Goal: Find specific page/section: Find specific page/section

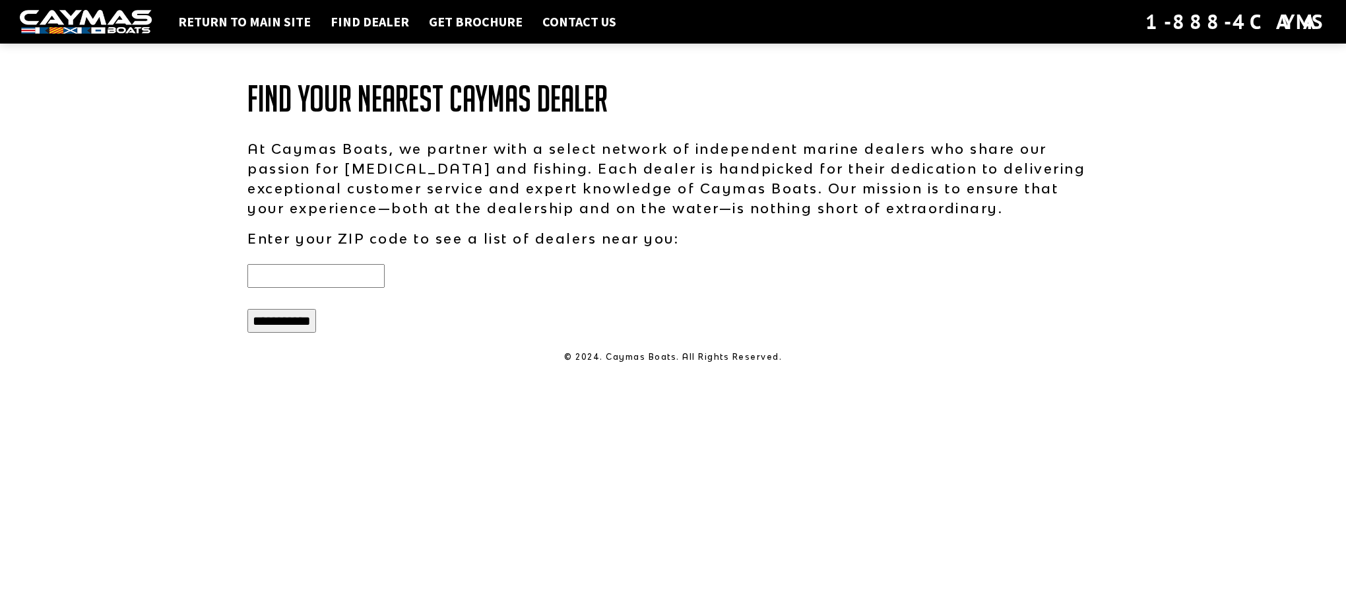
click at [324, 271] on input "text" at bounding box center [315, 276] width 137 height 24
type input "*****"
click at [282, 318] on input "**********" at bounding box center [281, 321] width 69 height 24
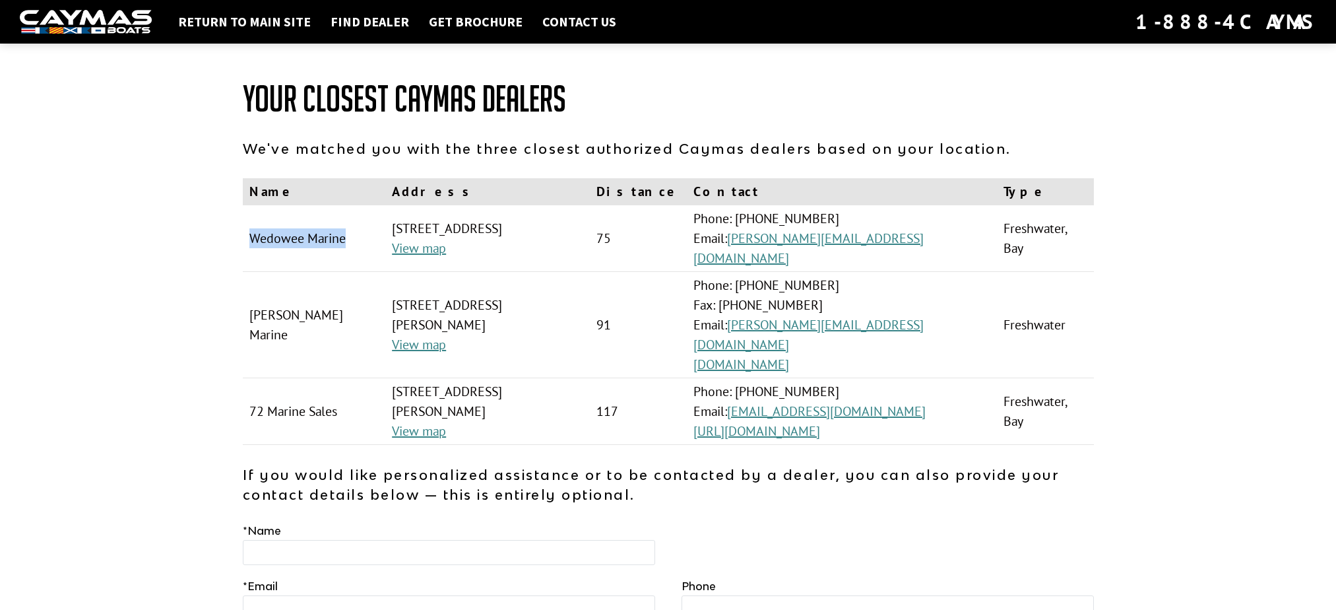
drag, startPoint x: 345, startPoint y: 228, endPoint x: 249, endPoint y: 222, distance: 96.5
click at [249, 222] on td "Wedowee Marine" at bounding box center [314, 238] width 143 height 67
copy td "Wedowee Marine"
drag, startPoint x: 336, startPoint y: 372, endPoint x: 251, endPoint y: 375, distance: 85.2
click at [251, 378] on td "72 Marine Sales" at bounding box center [314, 411] width 143 height 67
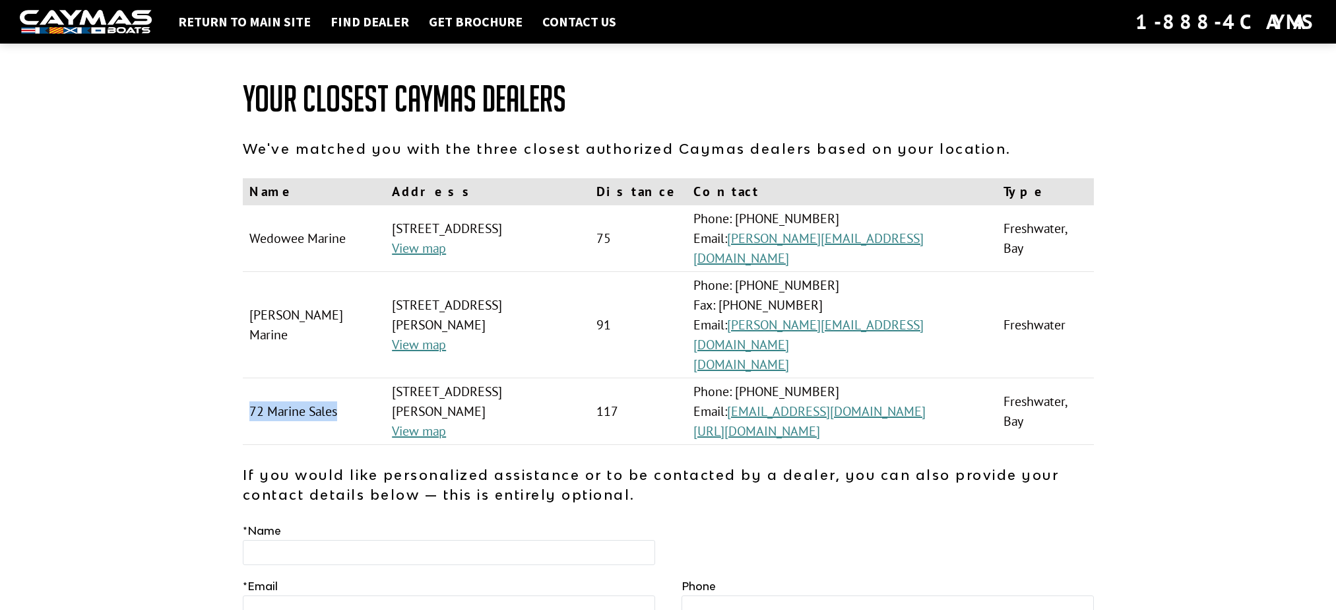
click at [248, 378] on td "72 Marine Sales" at bounding box center [314, 411] width 143 height 67
drag, startPoint x: 248, startPoint y: 377, endPoint x: 270, endPoint y: 371, distance: 22.6
copy td "72 Marine Sales"
